Goal: Book appointment/travel/reservation

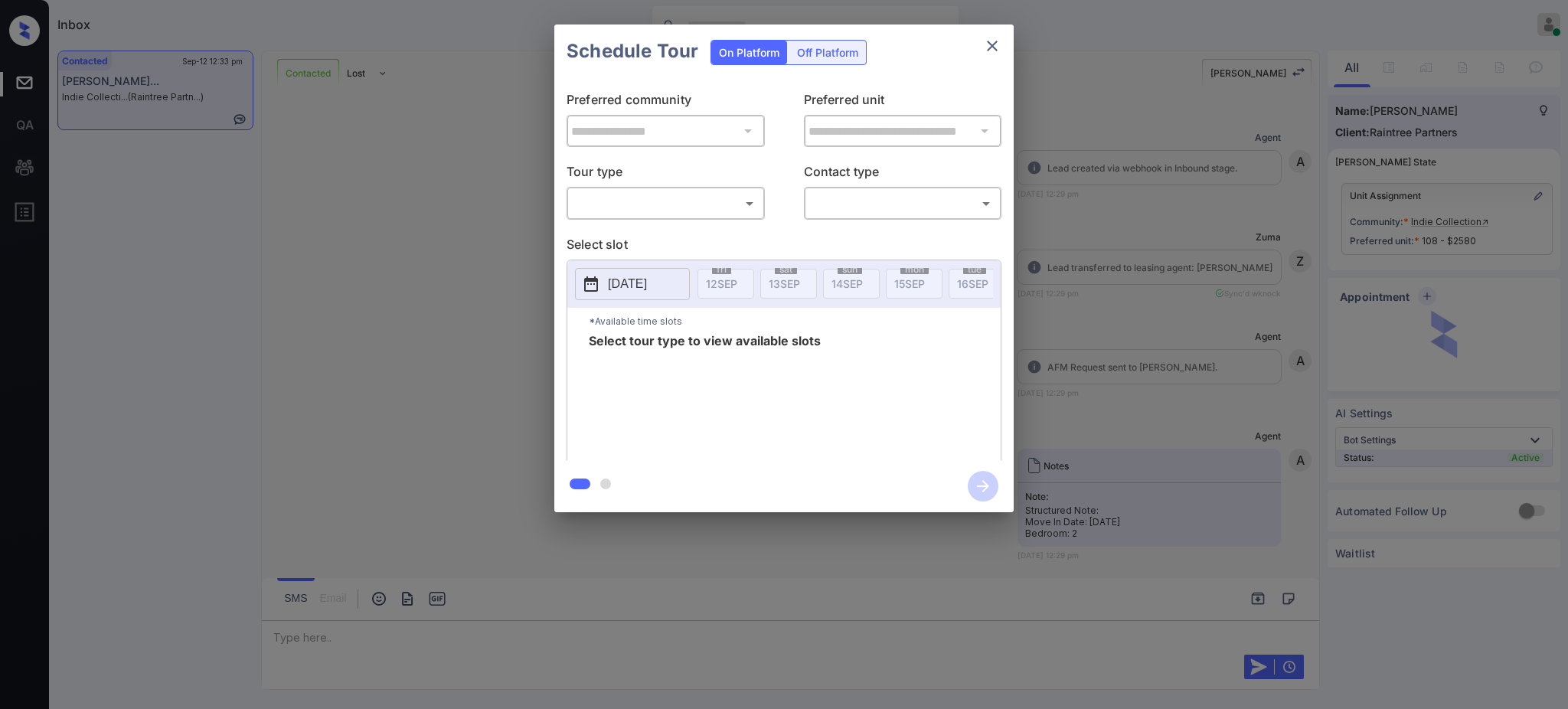
scroll to position [1327, 0]
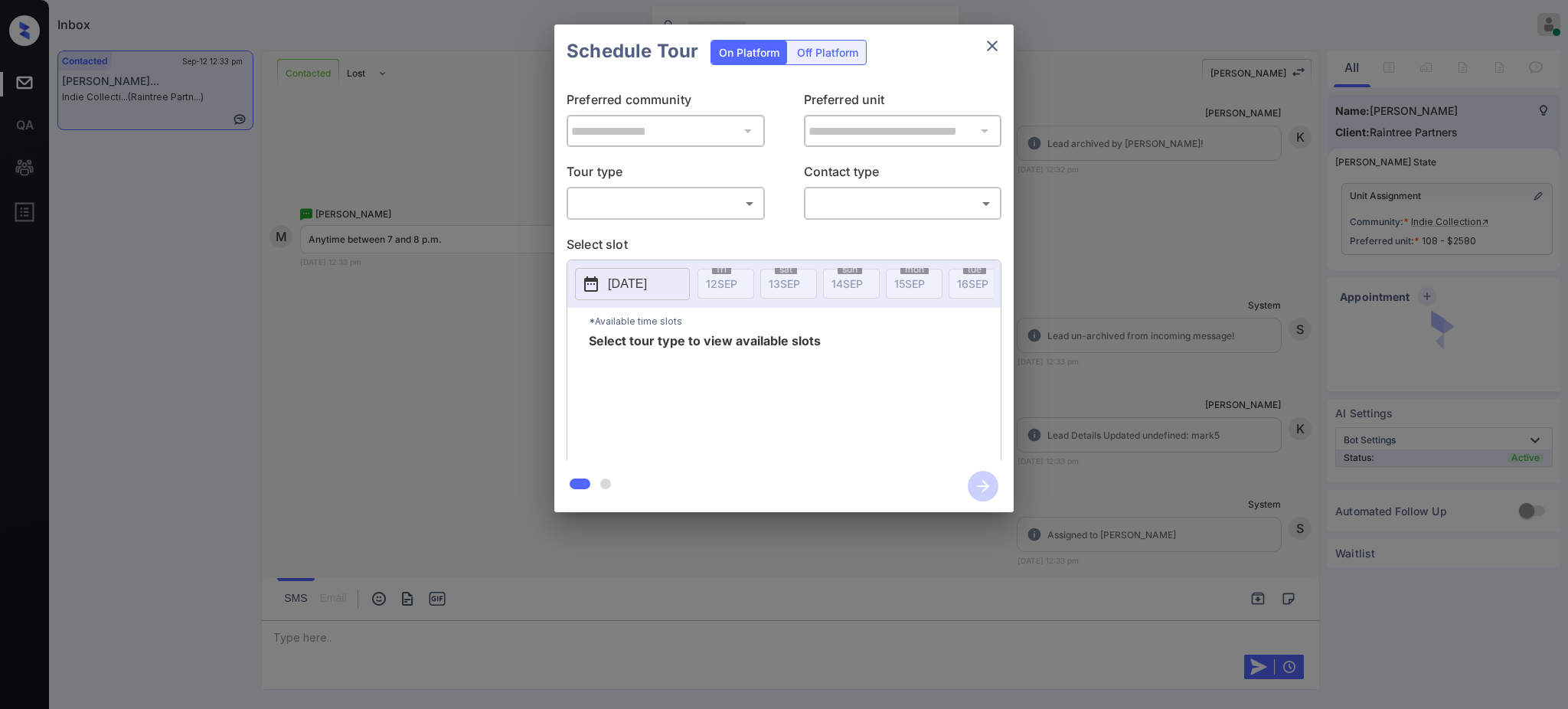
click at [715, 193] on body "Inbox [PERSON_NAME] Online Set yourself offline Set yourself on break Profile S…" at bounding box center [784, 354] width 1568 height 709
click at [676, 220] on ul "In Person" at bounding box center [665, 237] width 196 height 35
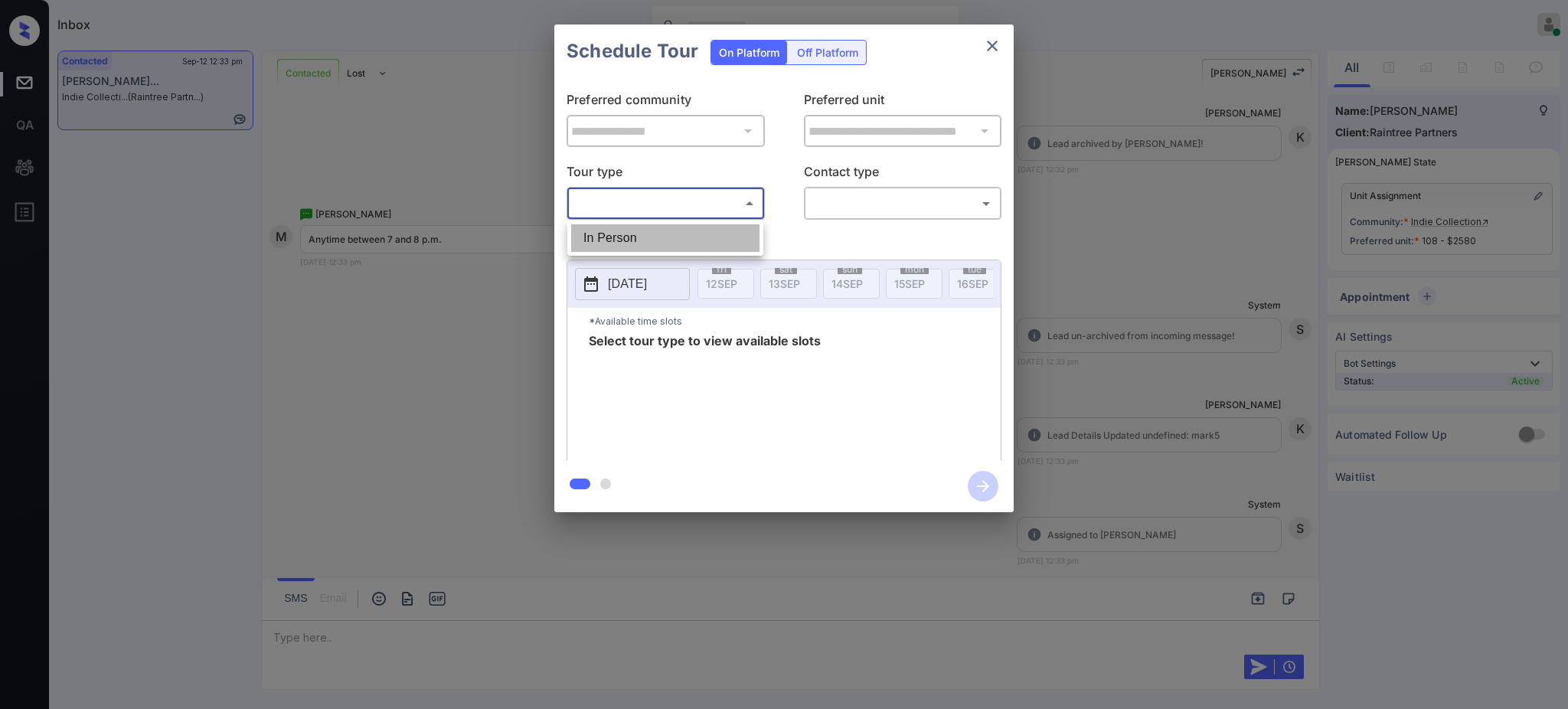
click at [699, 233] on li "In Person" at bounding box center [665, 237] width 189 height 27
type input "********"
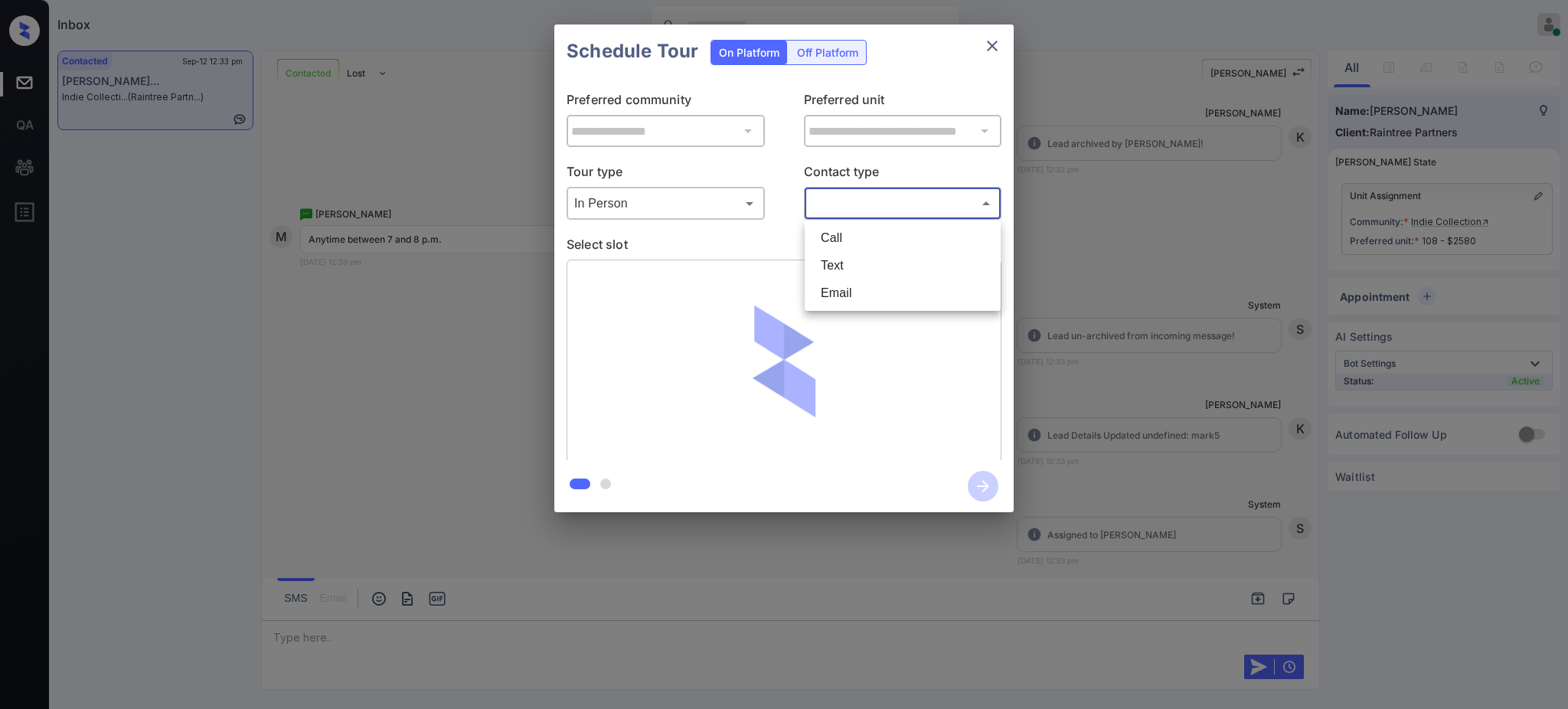
click at [867, 197] on body "Inbox [PERSON_NAME] Online Set yourself offline Set yourself on break Profile S…" at bounding box center [784, 354] width 1568 height 709
click at [850, 252] on ul "Call Text Email" at bounding box center [903, 265] width 196 height 90
click at [846, 266] on li "Text" at bounding box center [902, 265] width 189 height 27
type input "****"
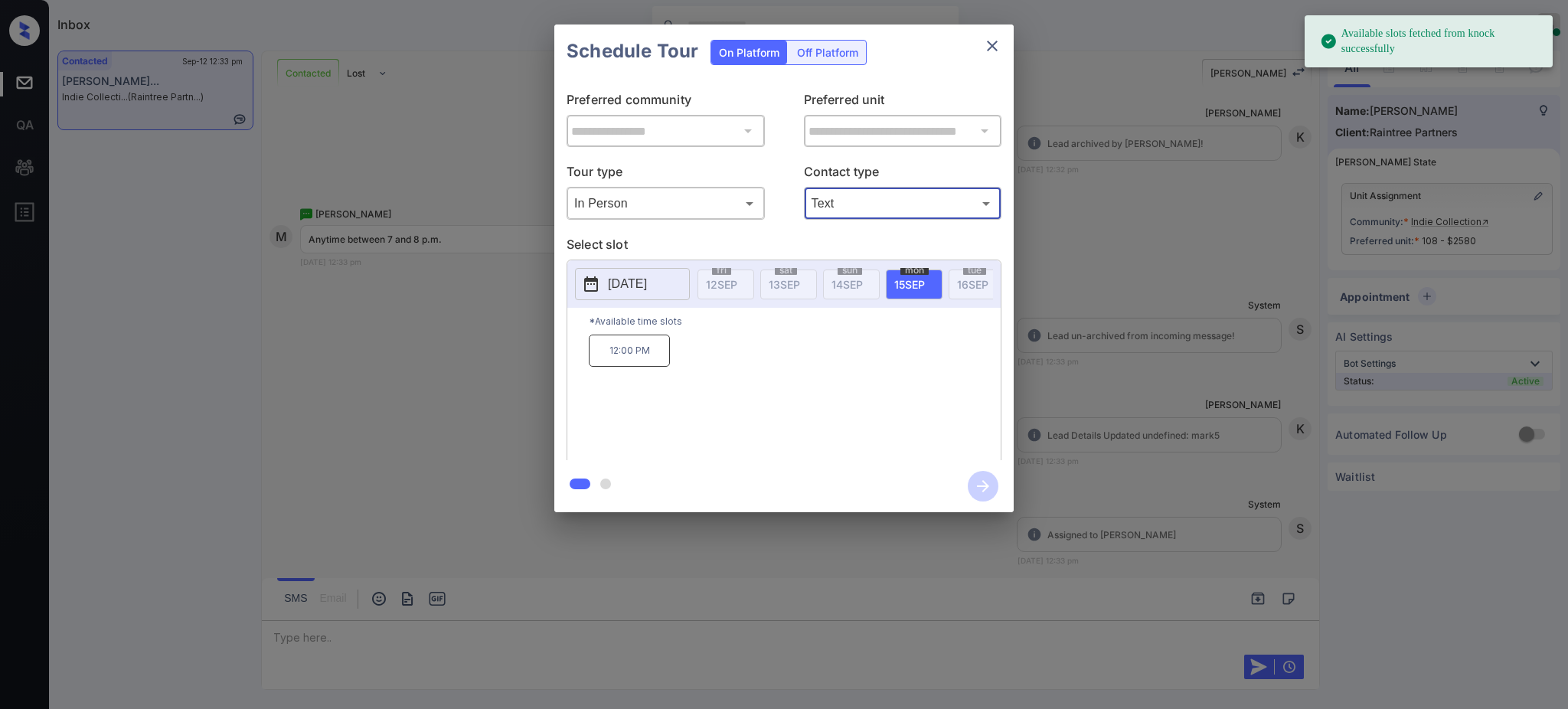
drag, startPoint x: 616, startPoint y: 282, endPoint x: 639, endPoint y: 278, distance: 23.3
click at [619, 282] on p "[DATE]" at bounding box center [627, 284] width 39 height 18
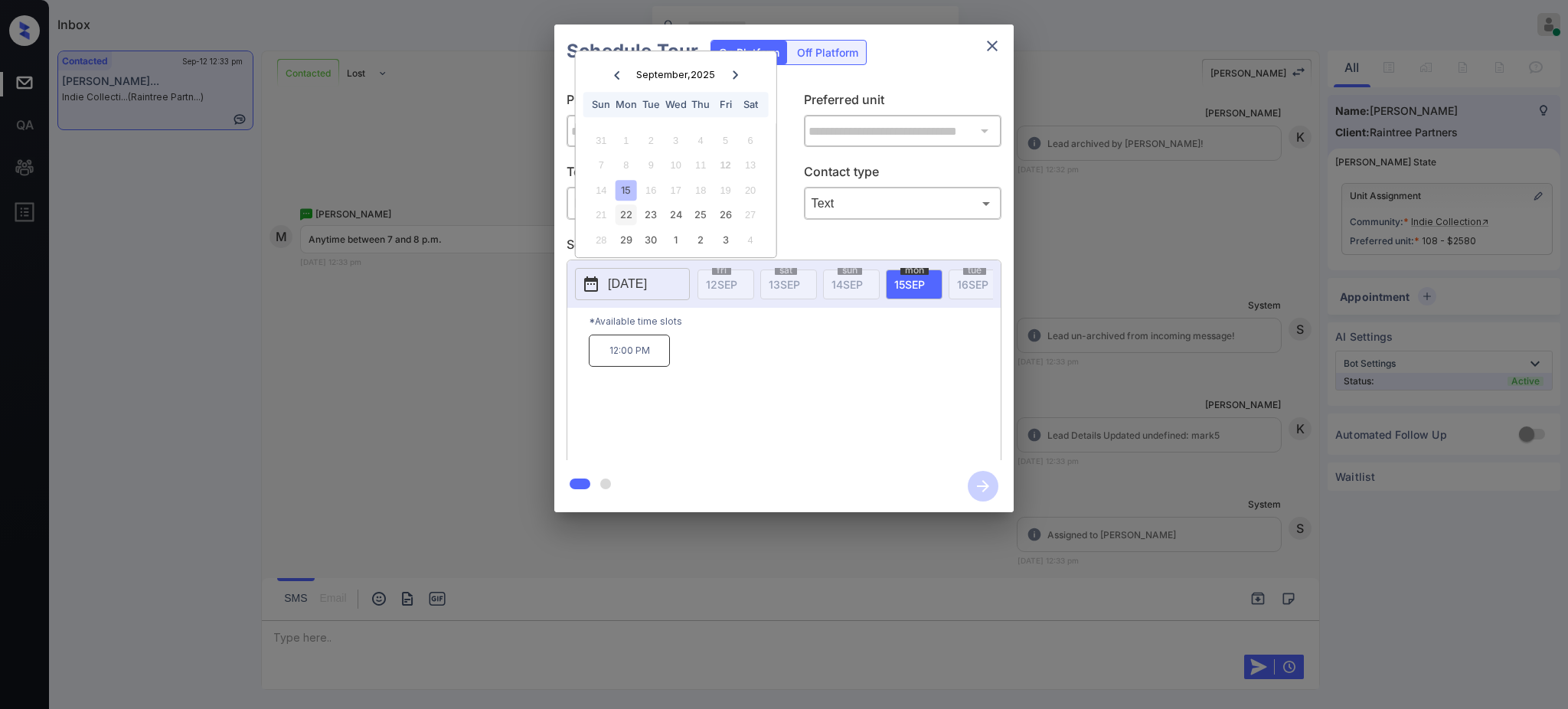
click at [625, 214] on div "22" at bounding box center [625, 214] width 21 height 21
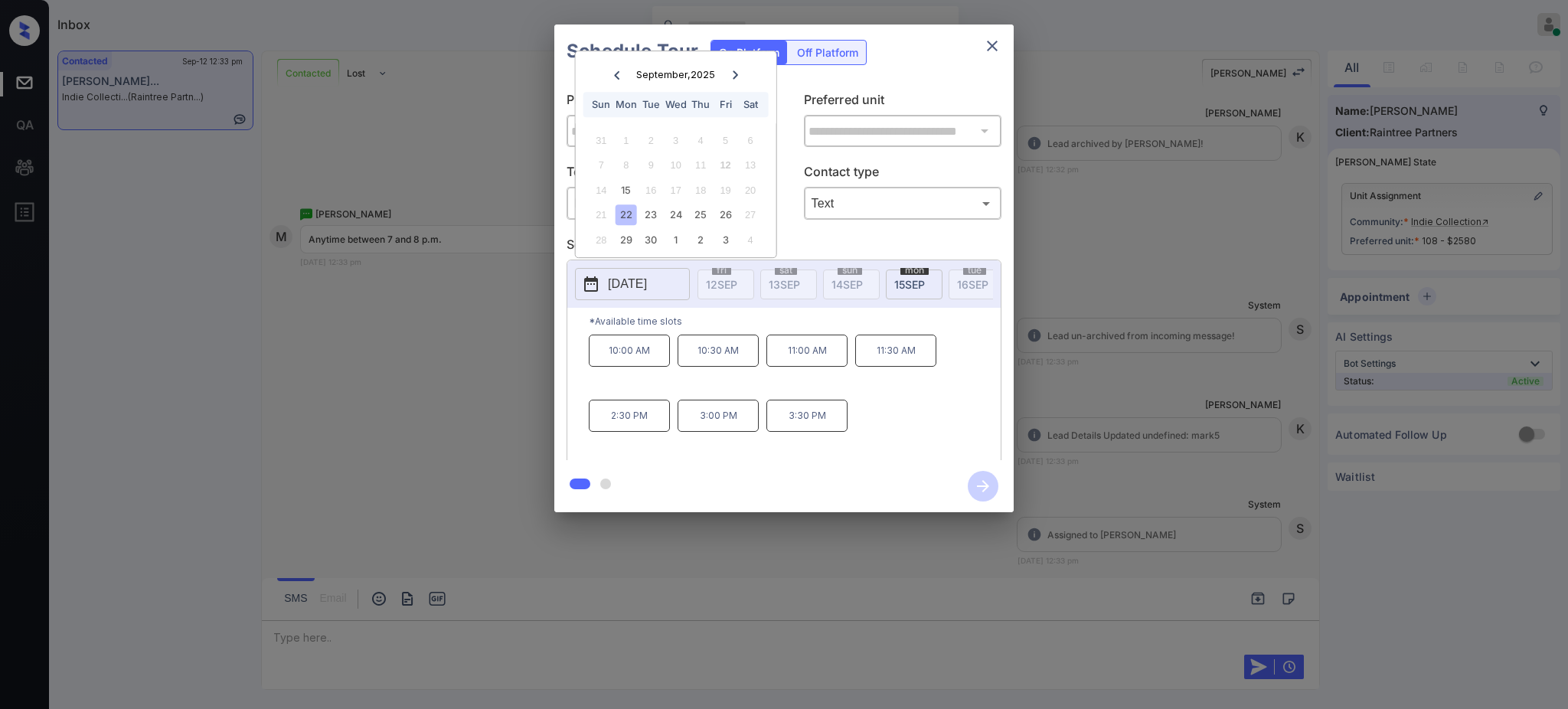
click at [662, 217] on div "21 22 23 24 25 26 27" at bounding box center [676, 214] width 191 height 24
click at [655, 214] on div "23" at bounding box center [651, 214] width 21 height 21
click at [675, 209] on div "24" at bounding box center [675, 214] width 21 height 21
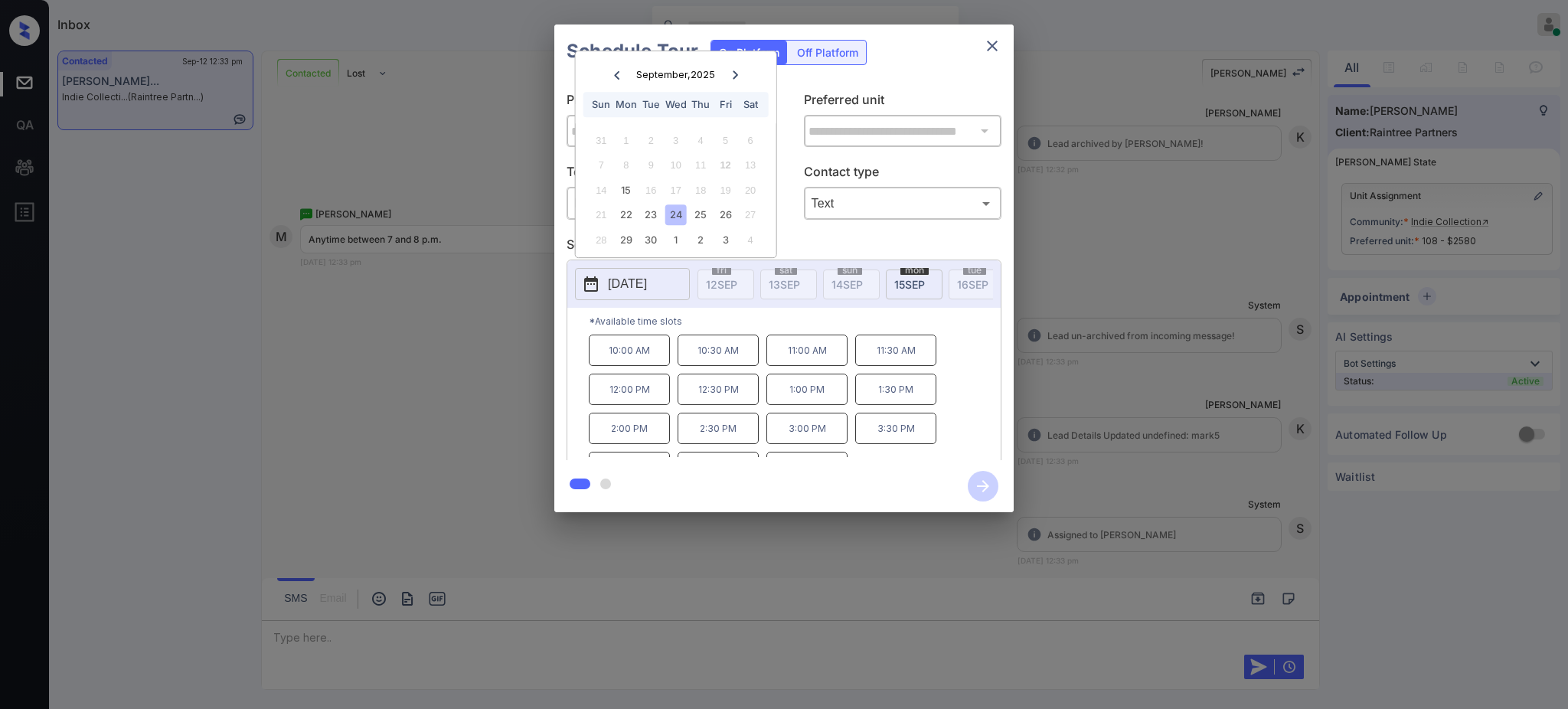
scroll to position [26, 0]
click at [700, 219] on div "25" at bounding box center [700, 214] width 21 height 21
click at [735, 206] on div "26" at bounding box center [725, 214] width 21 height 21
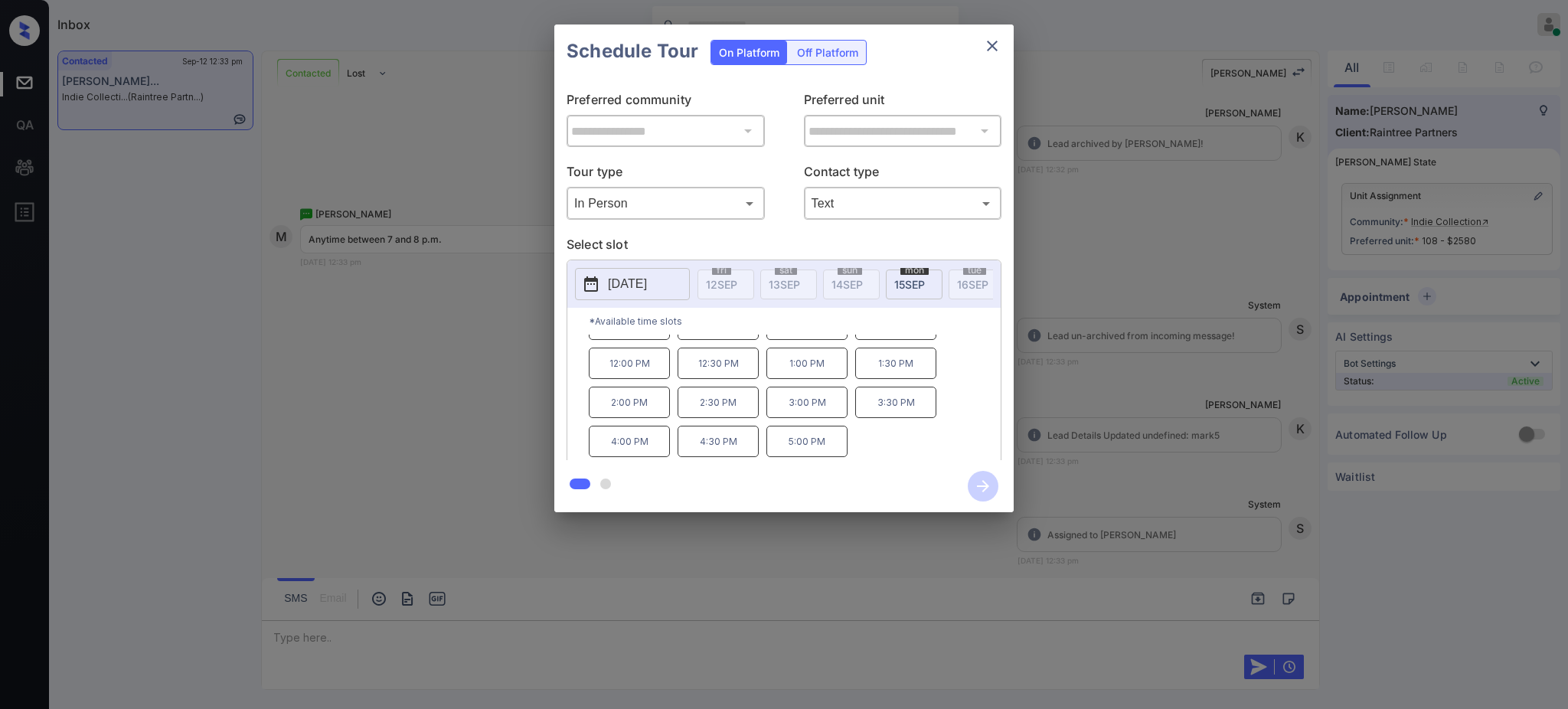
click at [1153, 384] on div "**********" at bounding box center [784, 268] width 1568 height 536
